Goal: Browse casually

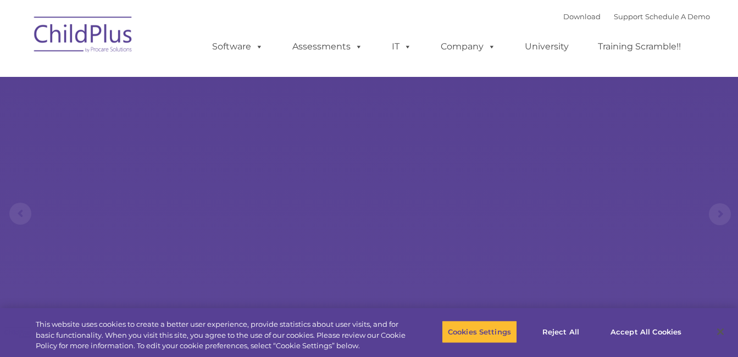
select select "MEDIUM"
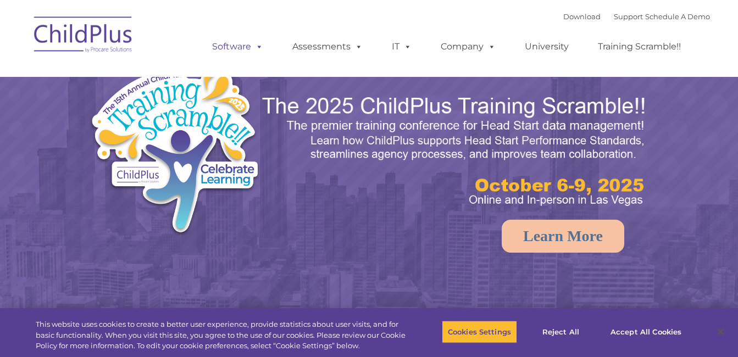
select select "MEDIUM"
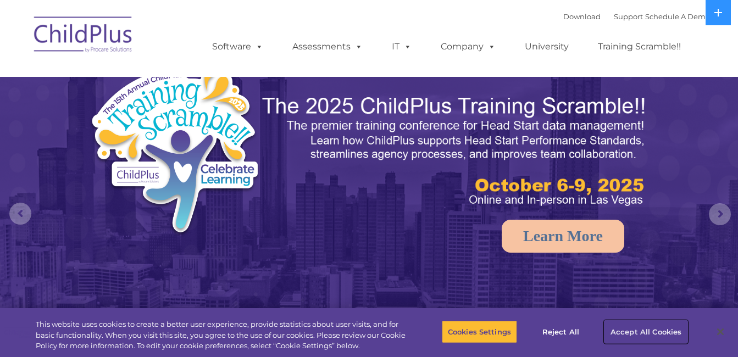
click at [644, 329] on button "Accept All Cookies" at bounding box center [645, 331] width 83 height 23
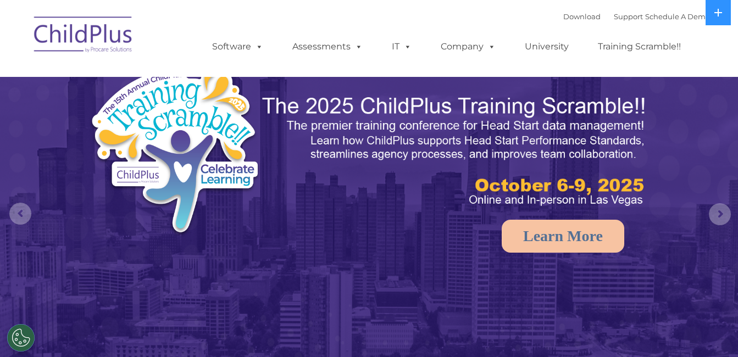
click at [644, 329] on img at bounding box center [369, 232] width 738 height 464
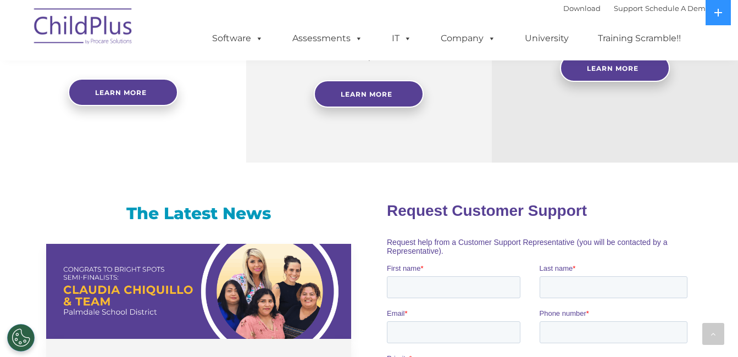
scroll to position [626, 0]
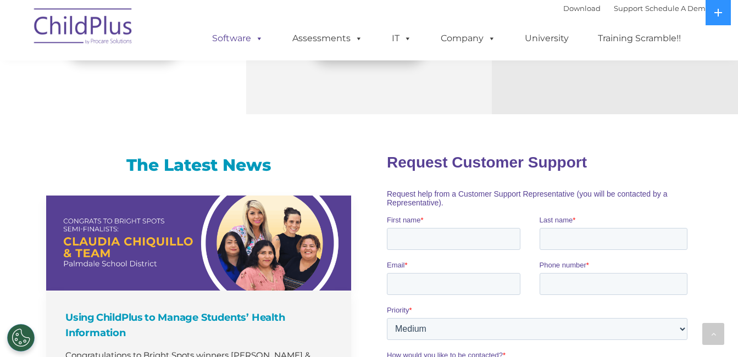
click at [258, 38] on span at bounding box center [257, 38] width 12 height 10
click at [258, 36] on span at bounding box center [257, 38] width 12 height 10
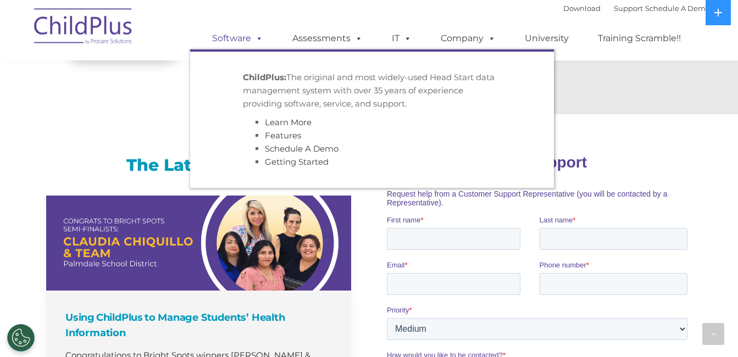
scroll to position [682, 0]
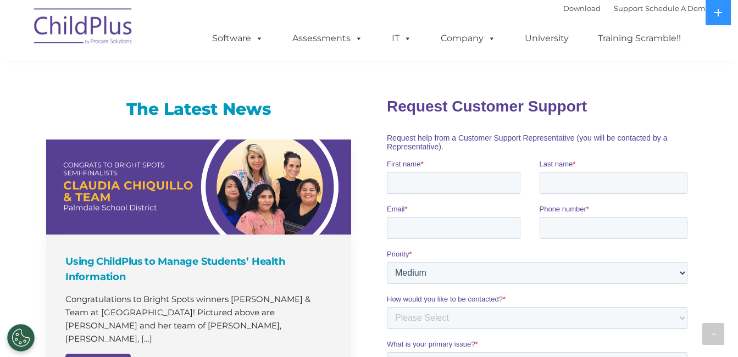
click at [108, 31] on img at bounding box center [84, 28] width 110 height 55
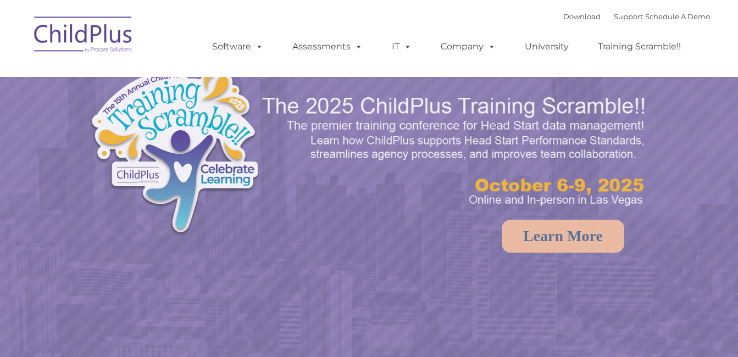
select select "MEDIUM"
